Goal: Task Accomplishment & Management: Manage account settings

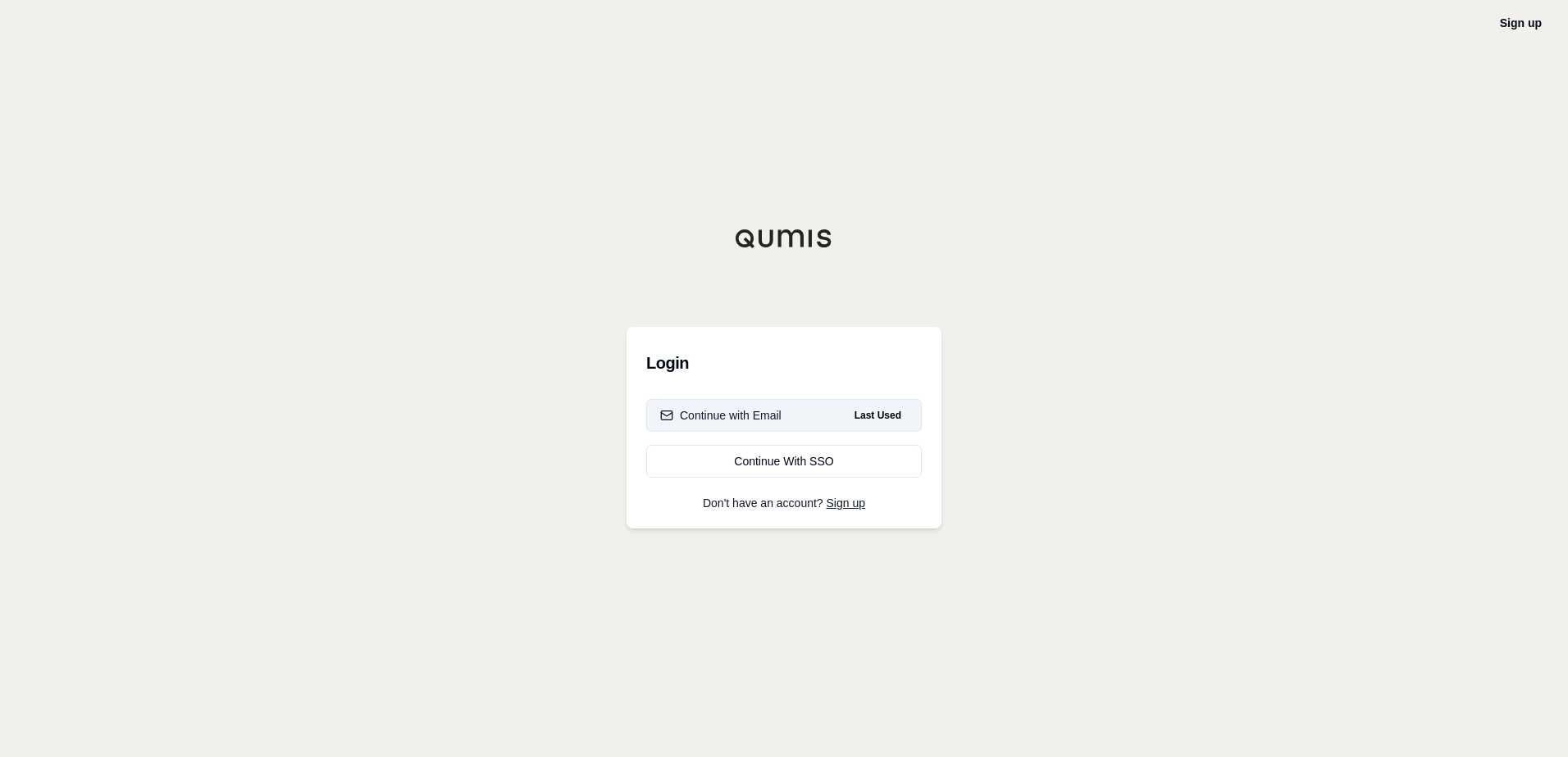
click at [739, 415] on div "Continue with Email" at bounding box center [721, 416] width 121 height 16
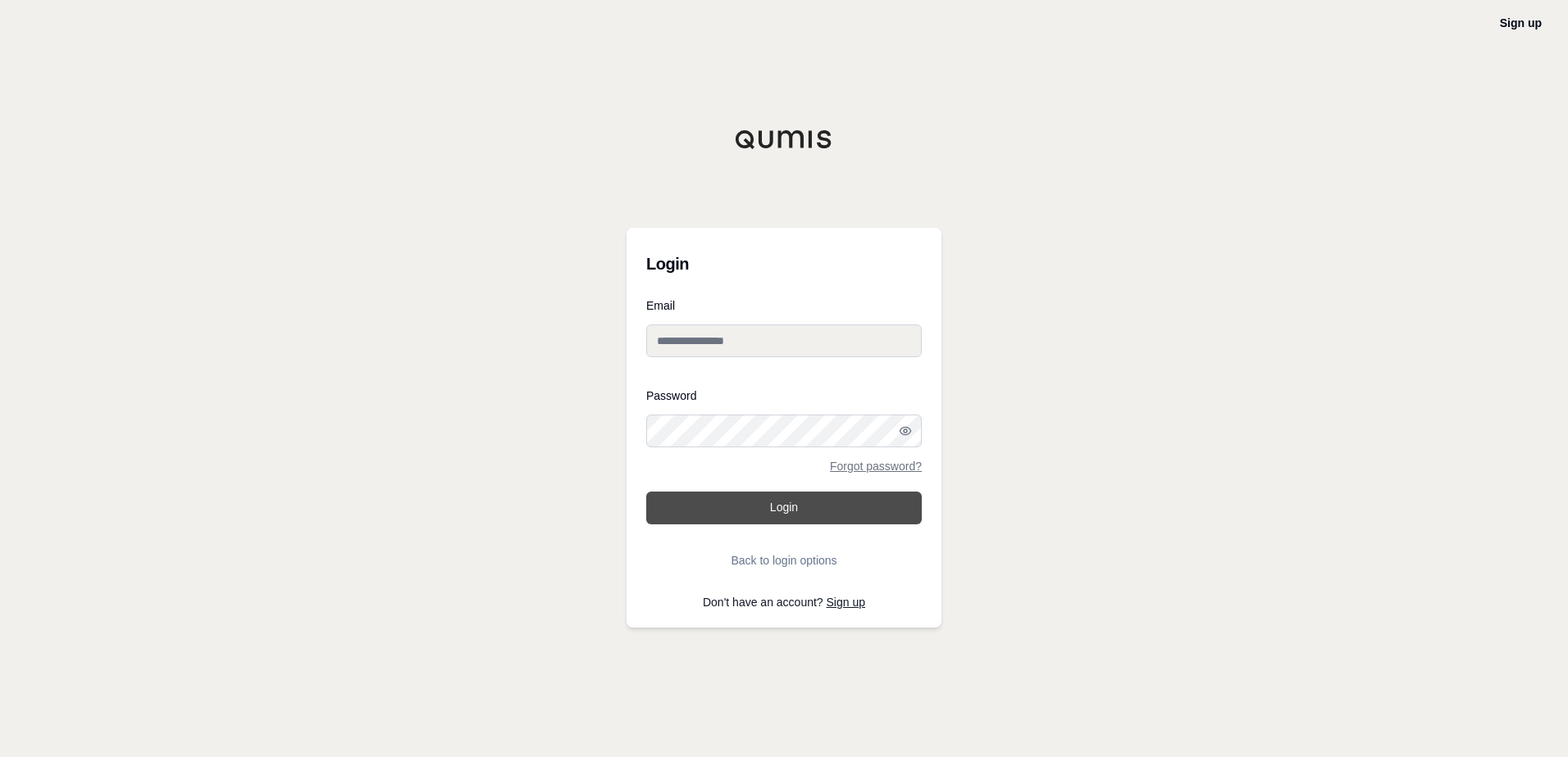
type input "**********"
click at [788, 505] on button "Login" at bounding box center [784, 508] width 276 height 33
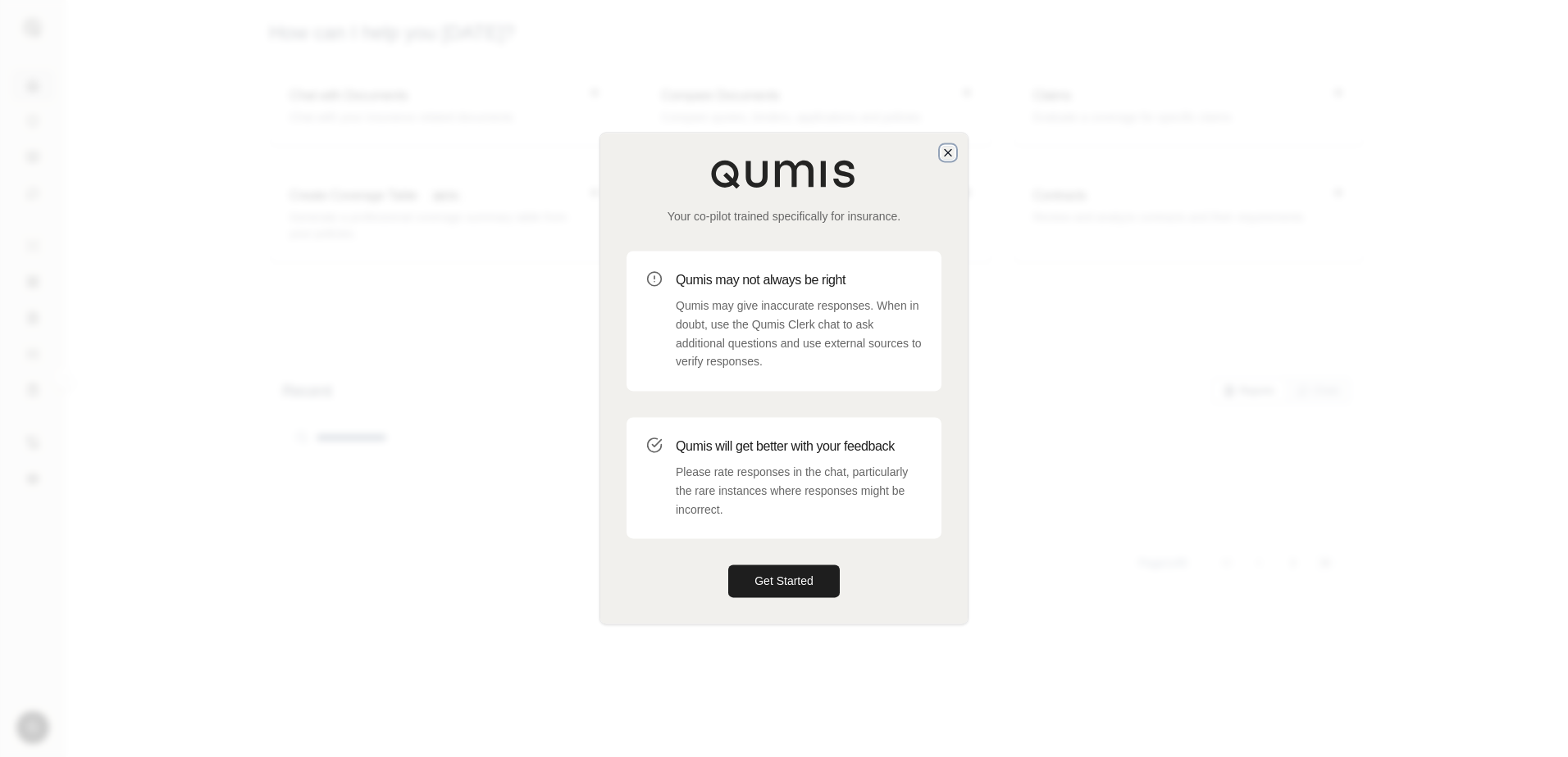
click at [952, 153] on icon "button" at bounding box center [948, 153] width 13 height 13
